Goal: Communication & Community: Answer question/provide support

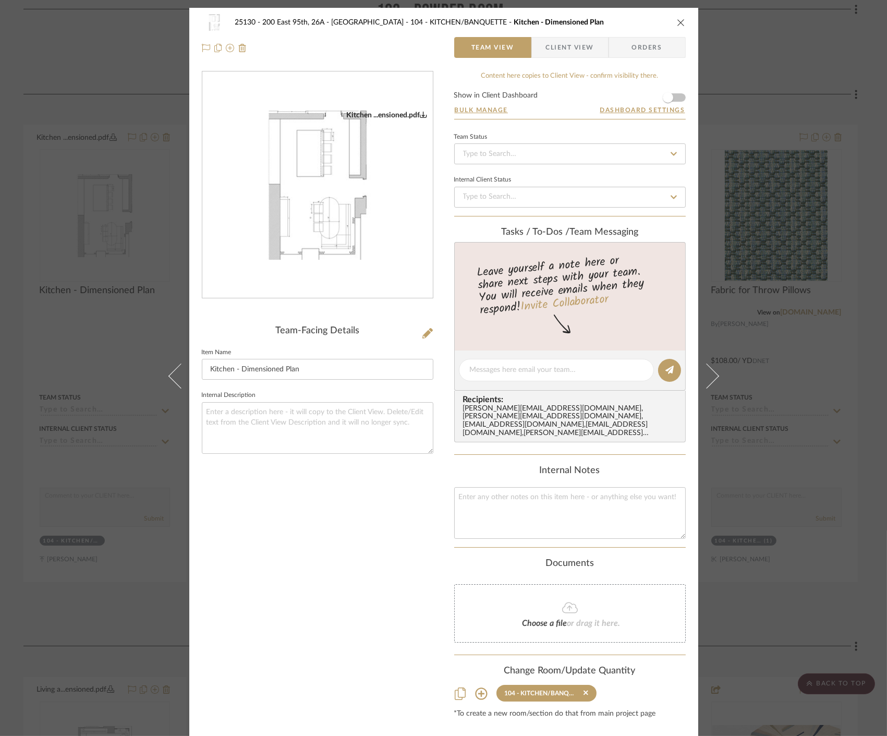
click at [811, 235] on div "25130 - 200 East 95th, 26A - Kosheleva 104 - KITCHEN/BANQUETTE Kitchen - Dimens…" at bounding box center [443, 368] width 887 height 736
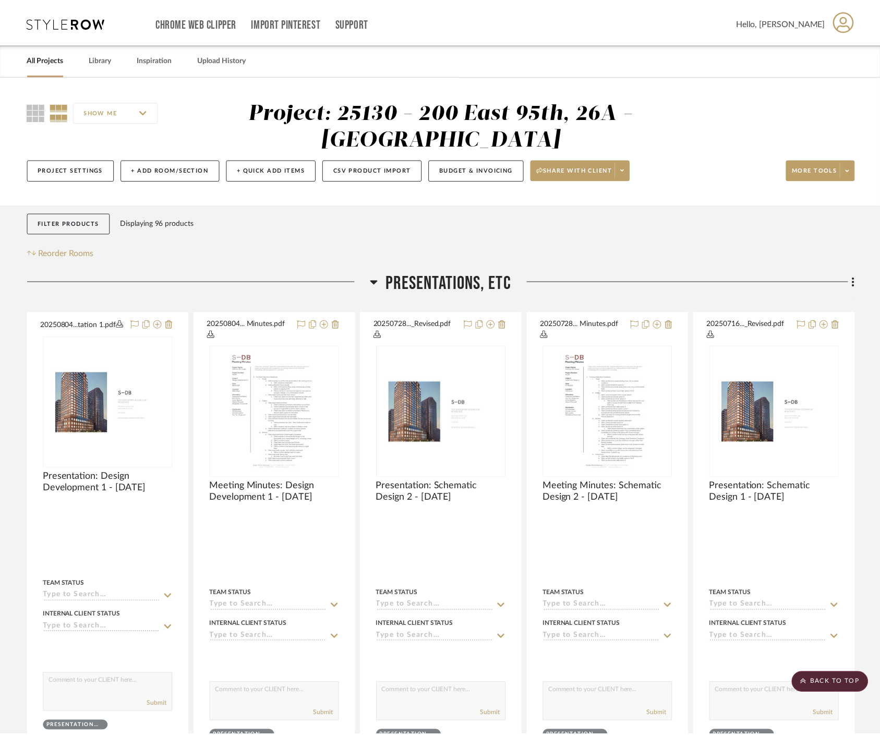
scroll to position [2433, 0]
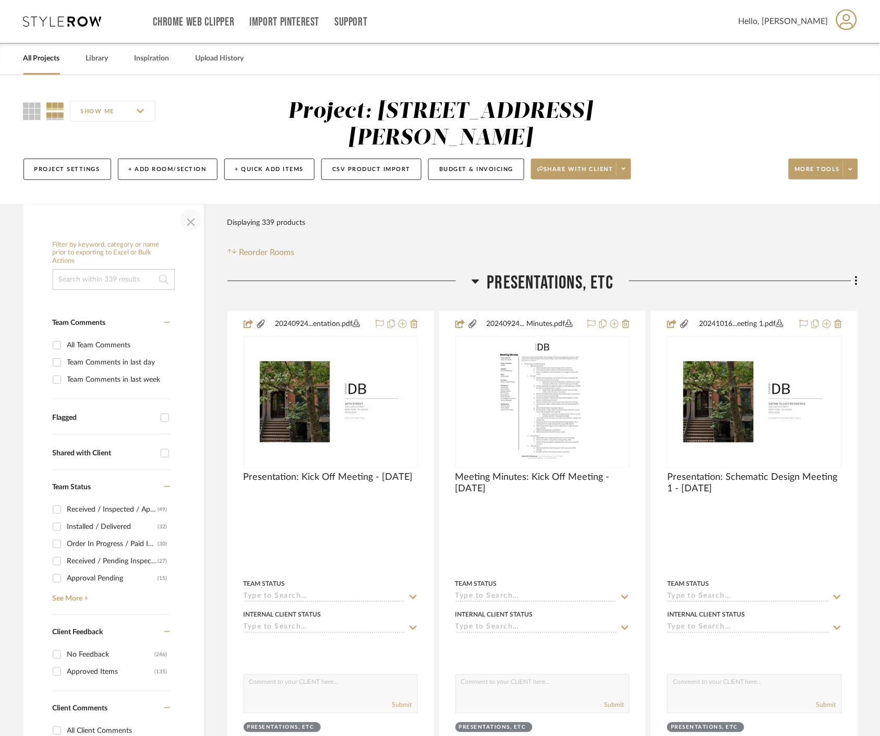
click at [191, 227] on span "button" at bounding box center [190, 220] width 25 height 25
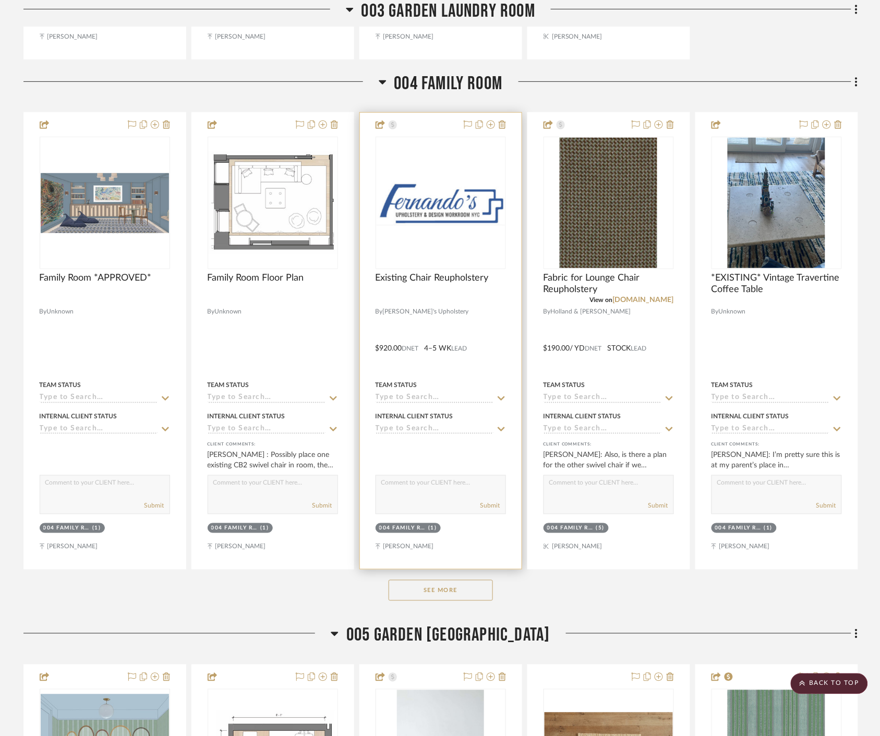
scroll to position [3476, 0]
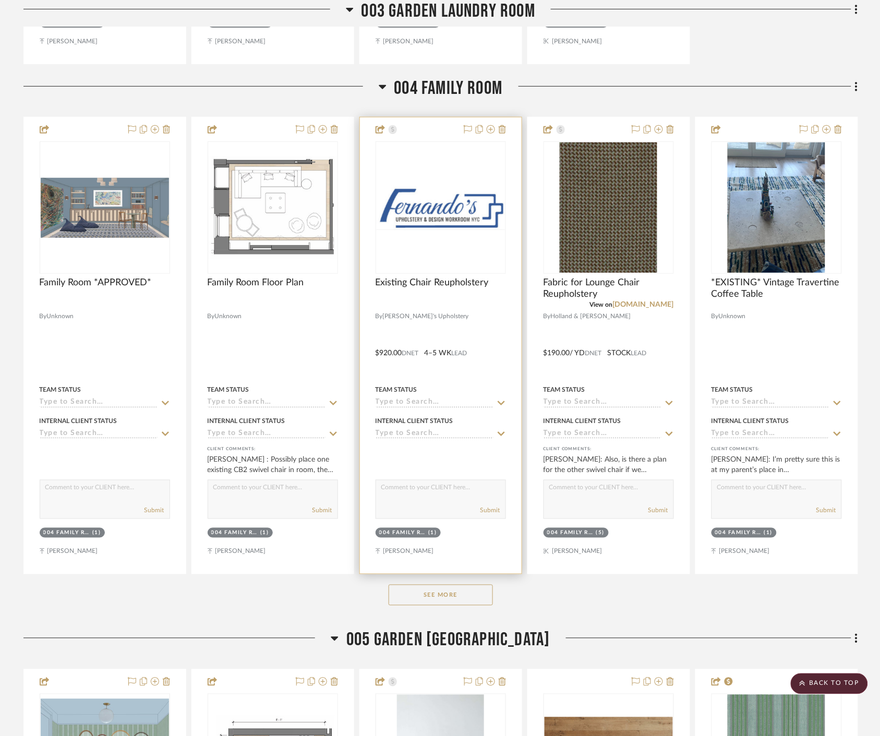
click at [455, 220] on img "0" at bounding box center [440, 207] width 128 height 45
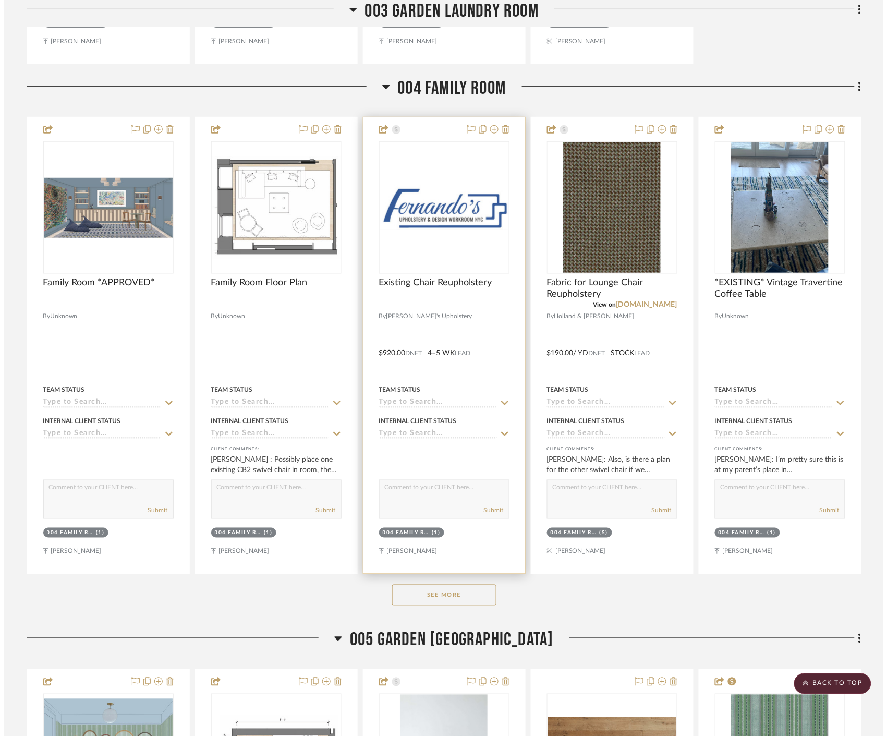
scroll to position [0, 0]
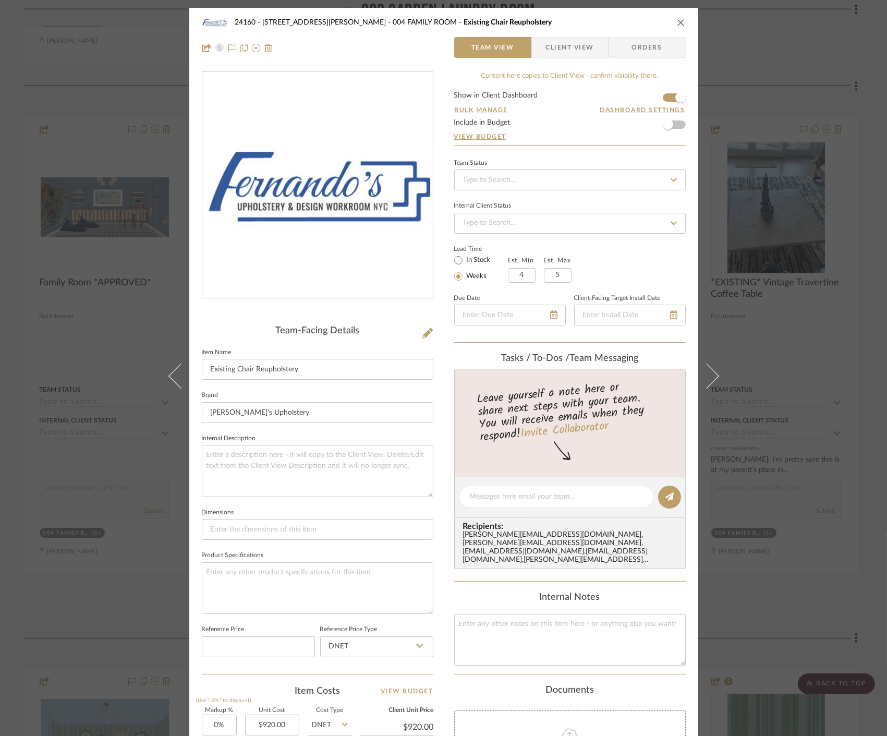
click at [780, 32] on div "24160 - [STREET_ADDRESS] - [PERSON_NAME] 004 FAMILY ROOM Existing Chair Reuphol…" at bounding box center [443, 368] width 887 height 736
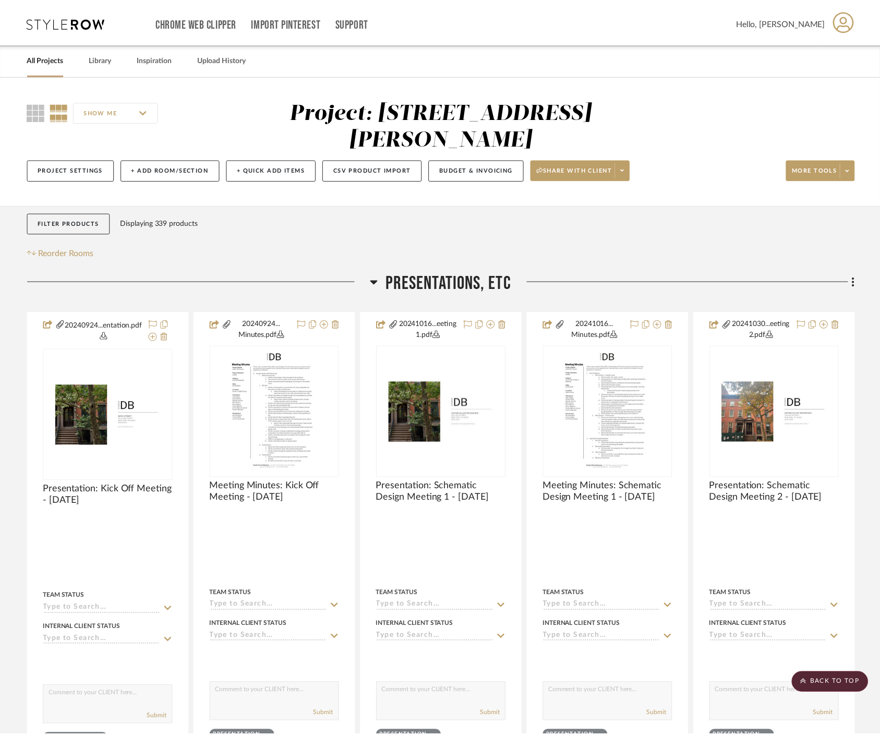
scroll to position [3476, 0]
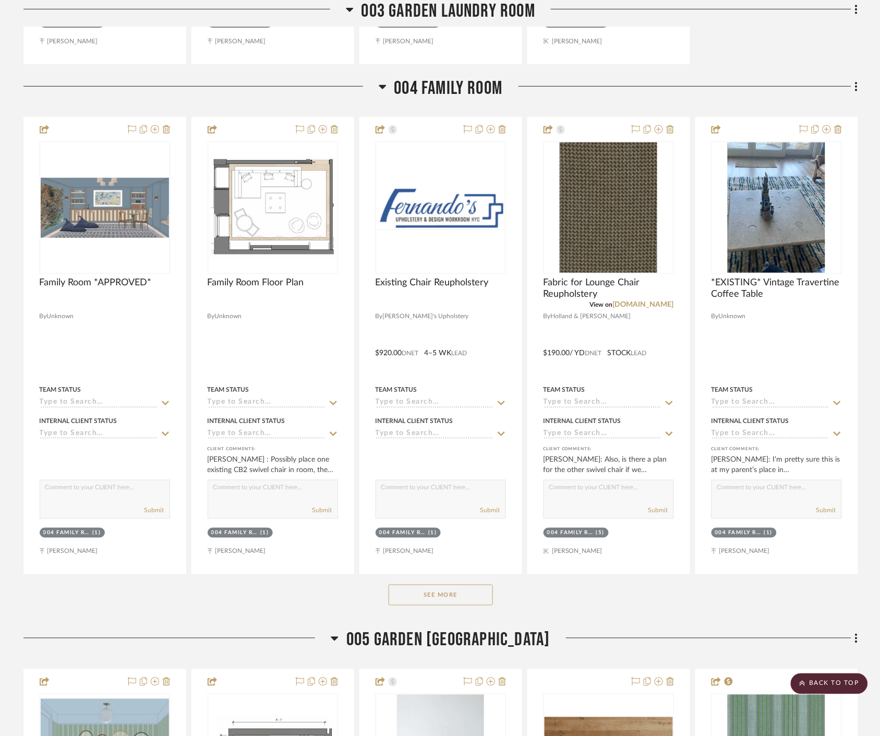
click at [462, 594] on button "See More" at bounding box center [440, 595] width 104 height 21
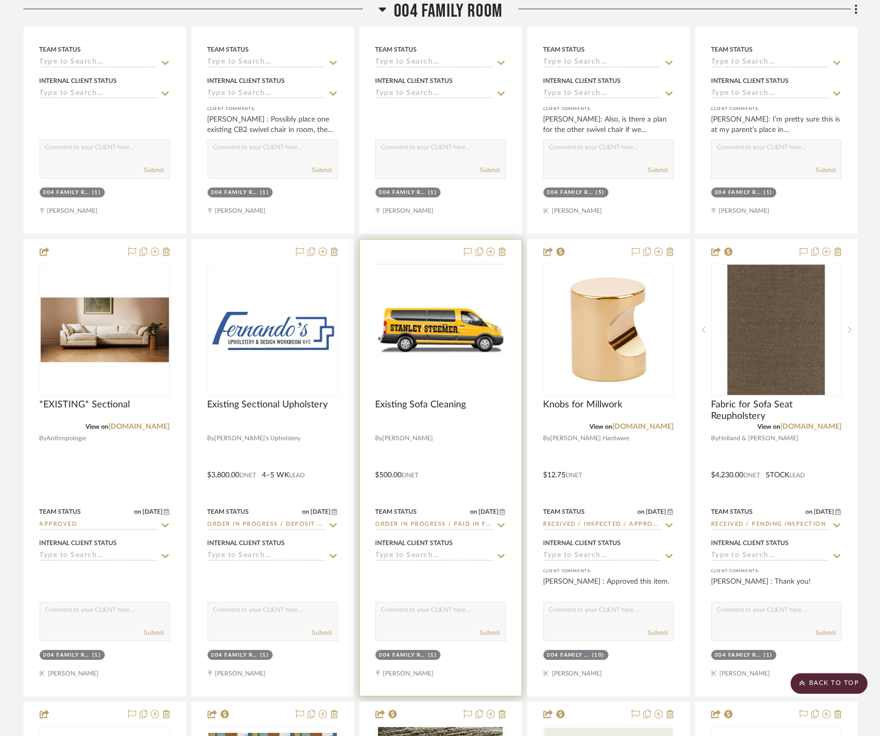
scroll to position [3824, 0]
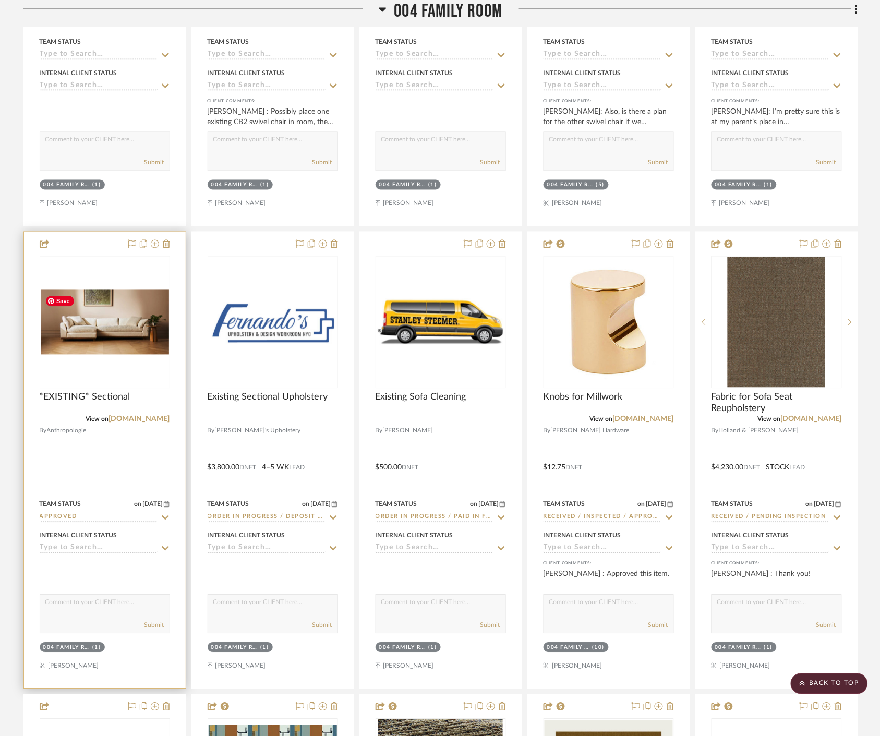
click at [0, 0] on img at bounding box center [0, 0] width 0 height 0
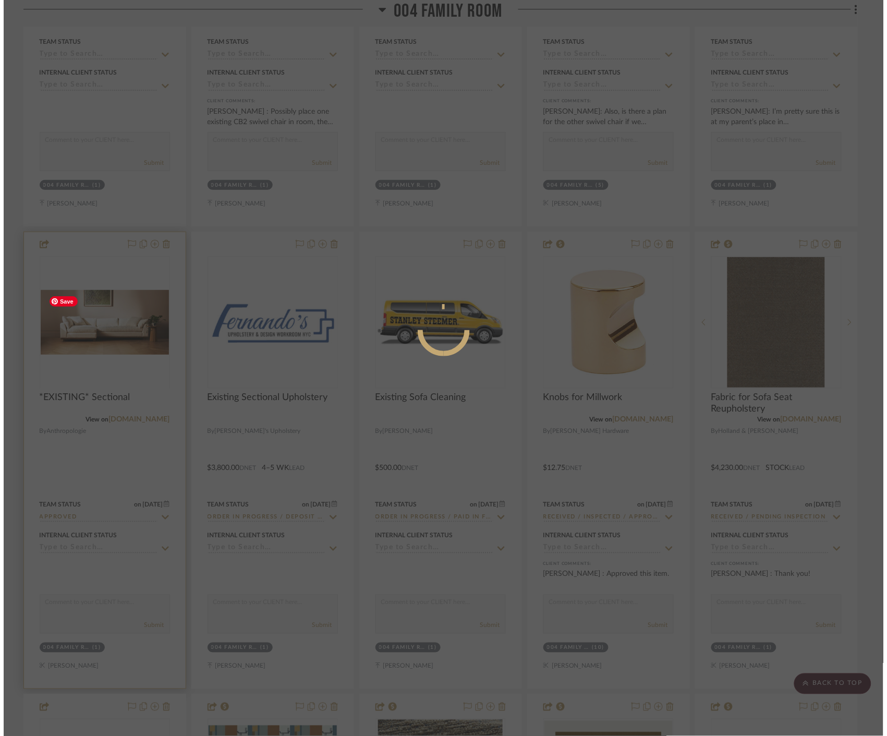
scroll to position [0, 0]
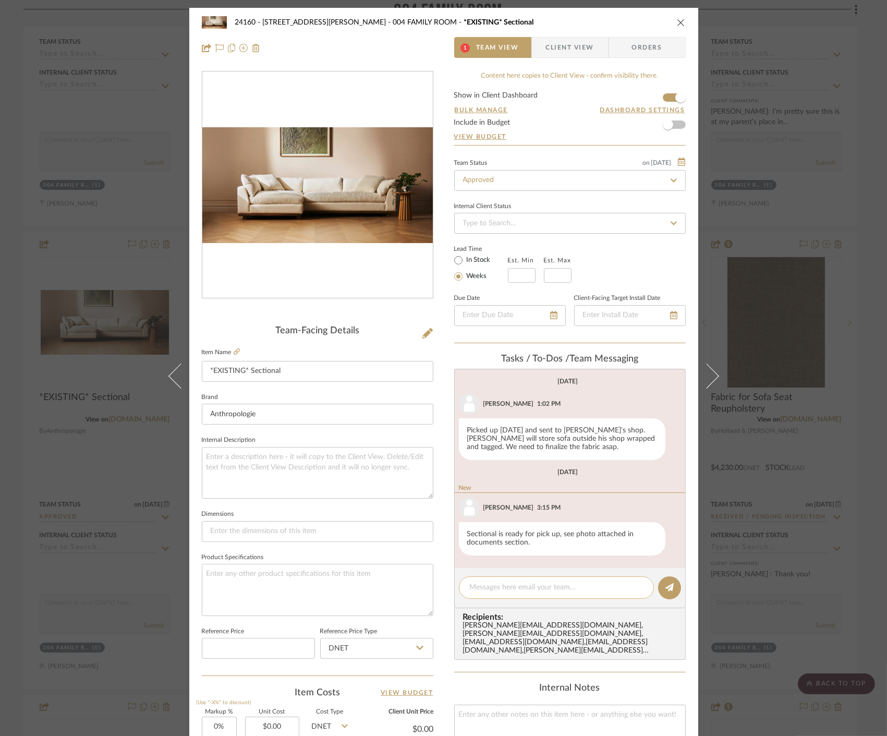
click at [515, 585] on textarea at bounding box center [556, 587] width 173 height 11
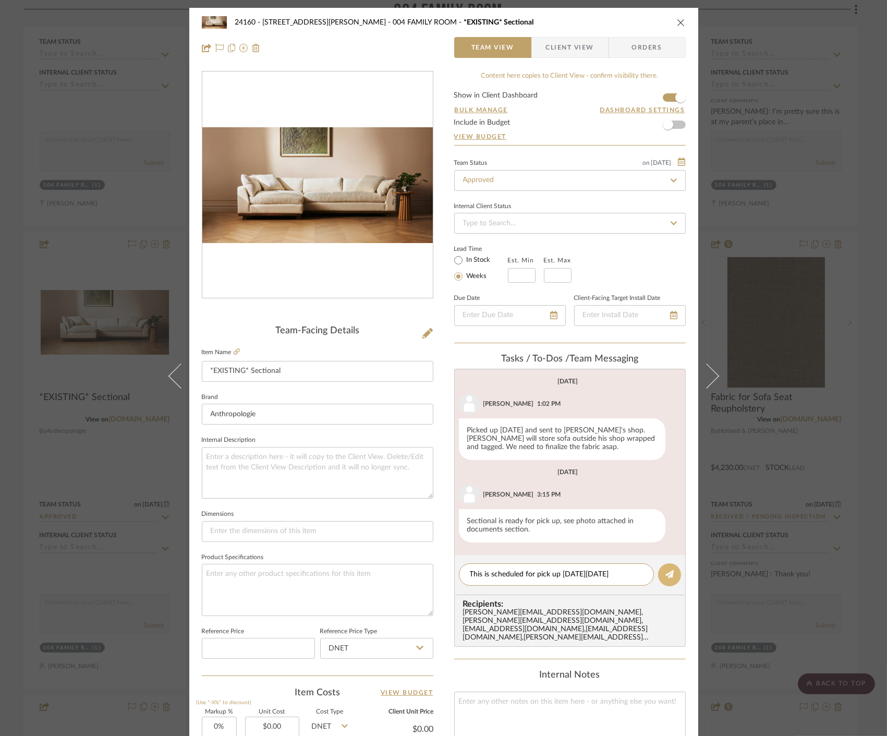
type textarea "This is scheduled for pick up [DATE][DATE]"
click at [663, 583] on button at bounding box center [669, 574] width 23 height 23
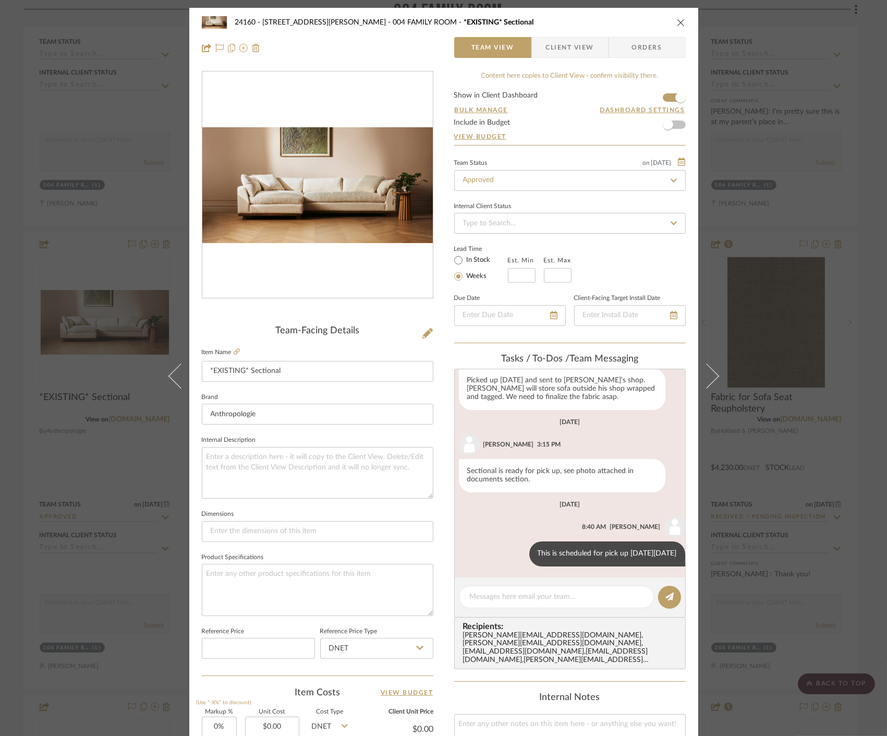
scroll to position [52, 0]
click at [827, 239] on div "24160 - [STREET_ADDRESS] - [PERSON_NAME] 004 FAMILY ROOM *EXISTING* Sectional T…" at bounding box center [443, 368] width 887 height 736
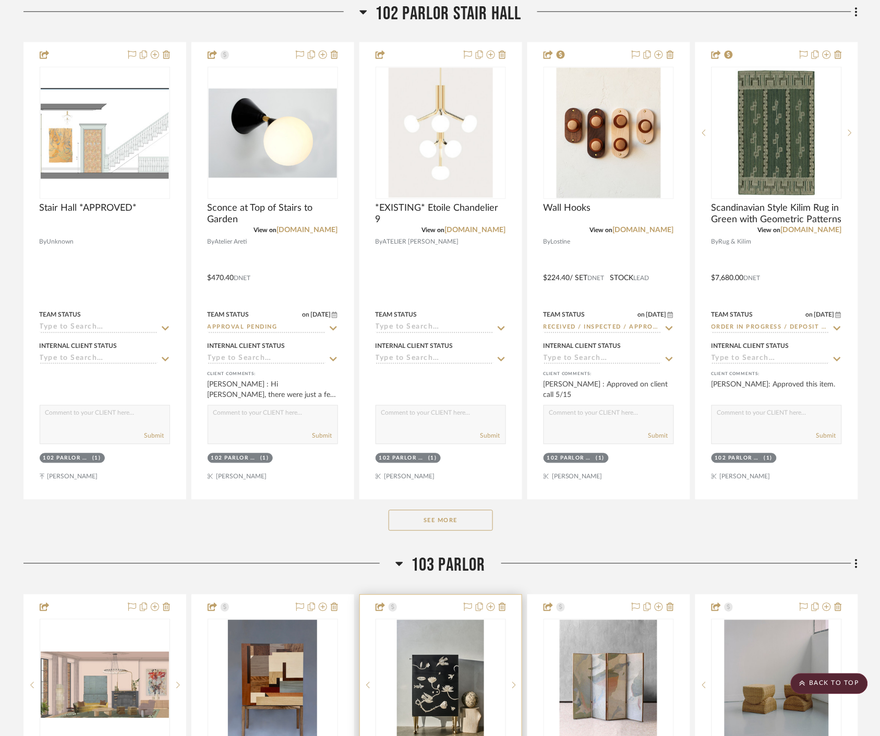
scroll to position [8284, 0]
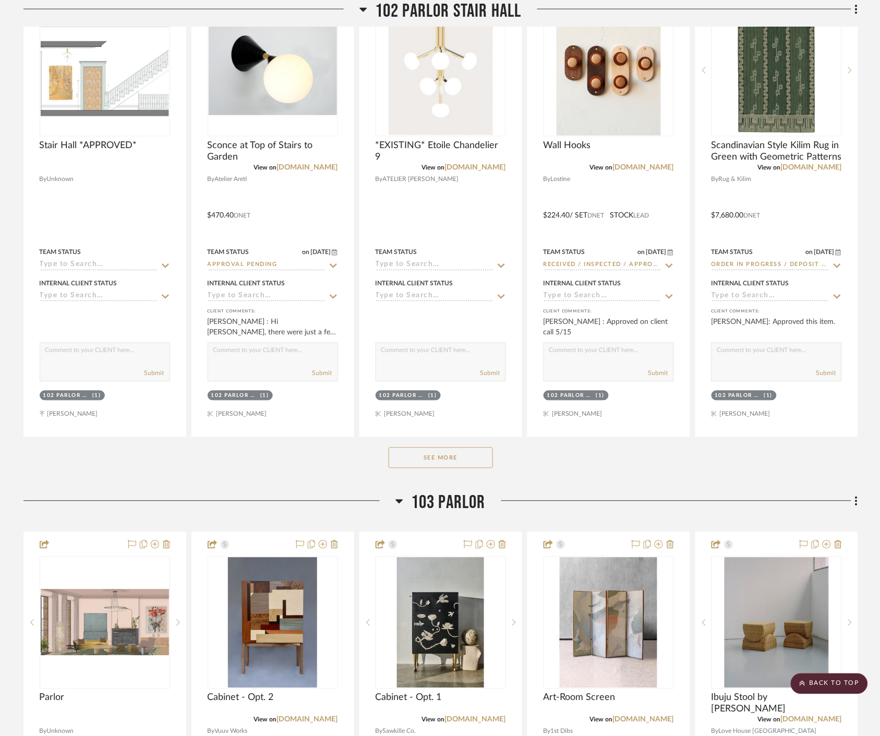
click at [439, 452] on button "See More" at bounding box center [440, 457] width 104 height 21
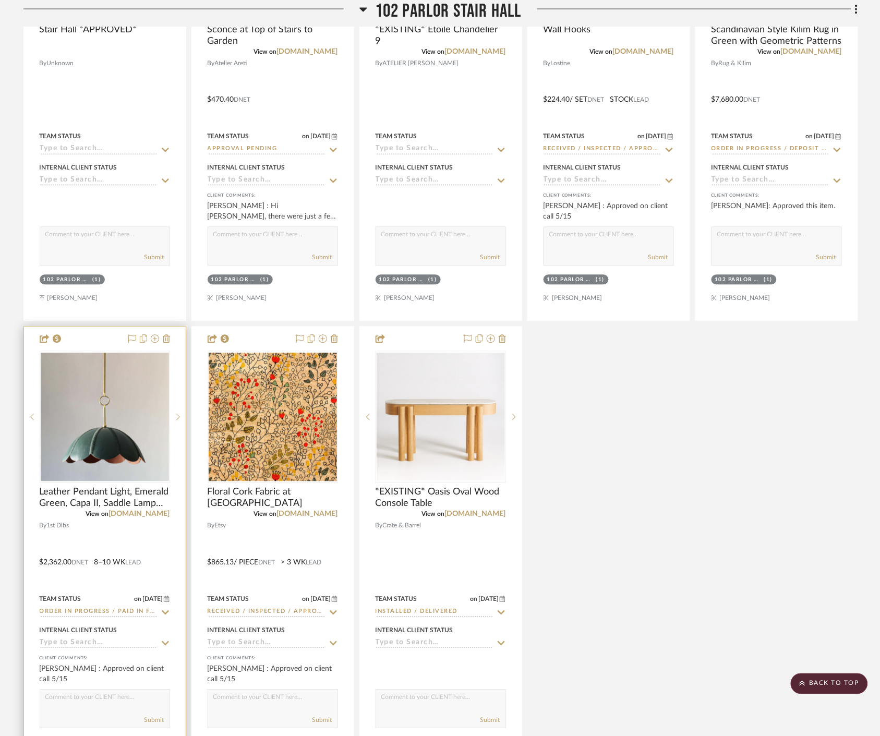
scroll to position [8401, 0]
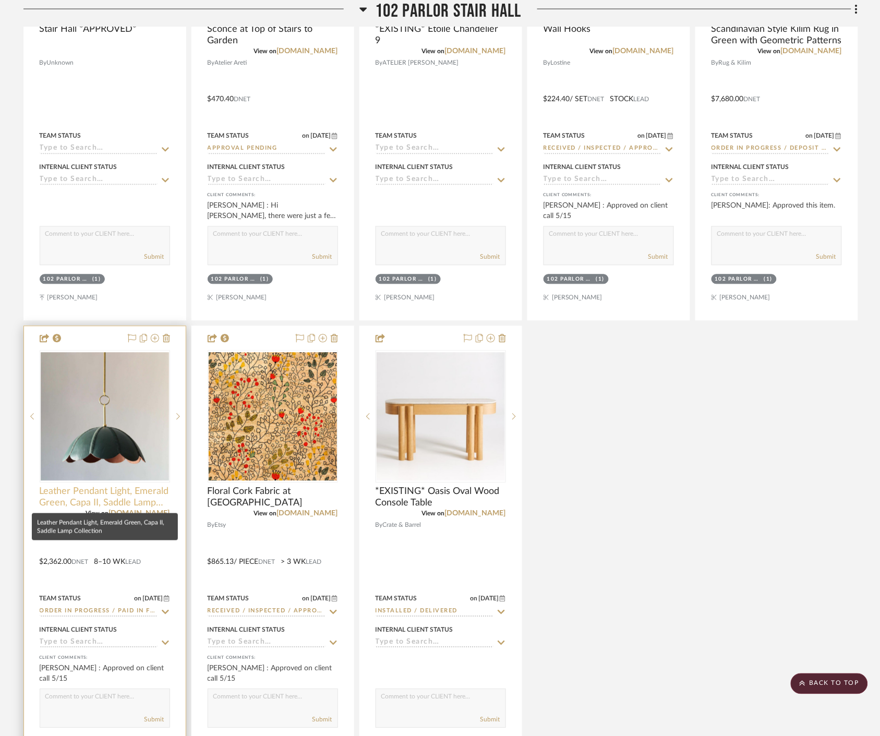
click at [120, 501] on span "Leather Pendant Light, Emerald Green, Capa II, Saddle Lamp Collection" at bounding box center [105, 497] width 130 height 23
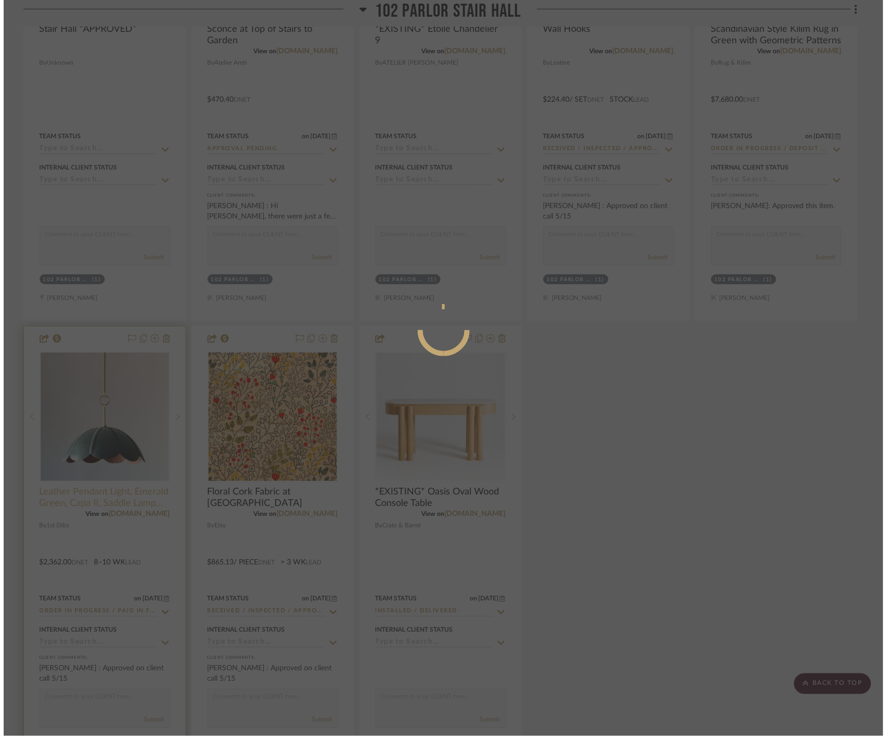
scroll to position [0, 0]
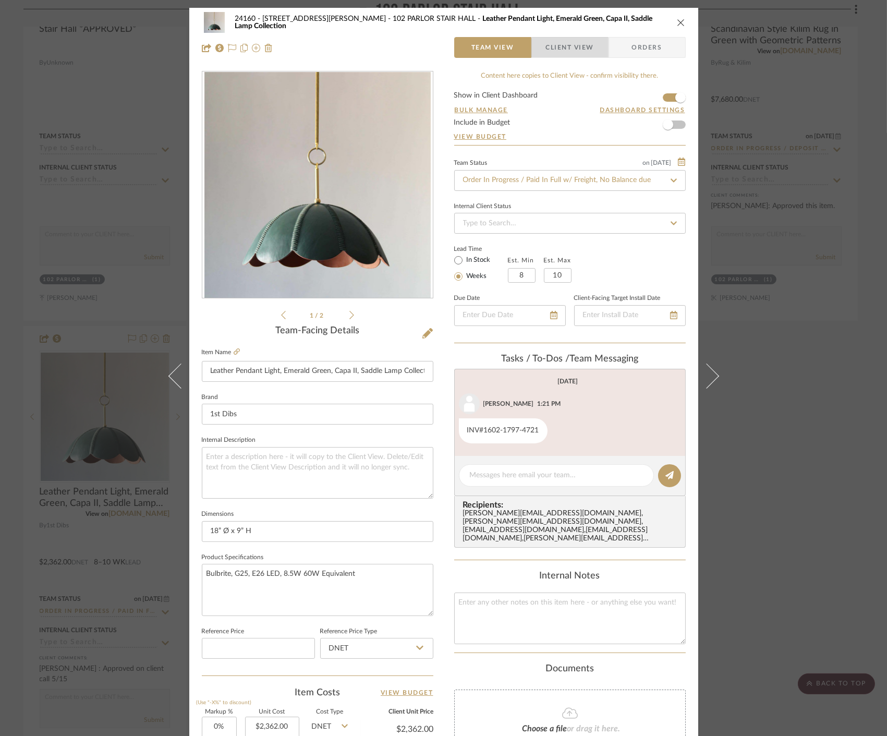
click at [574, 51] on span "Client View" at bounding box center [570, 47] width 48 height 21
